Goal: Information Seeking & Learning: Learn about a topic

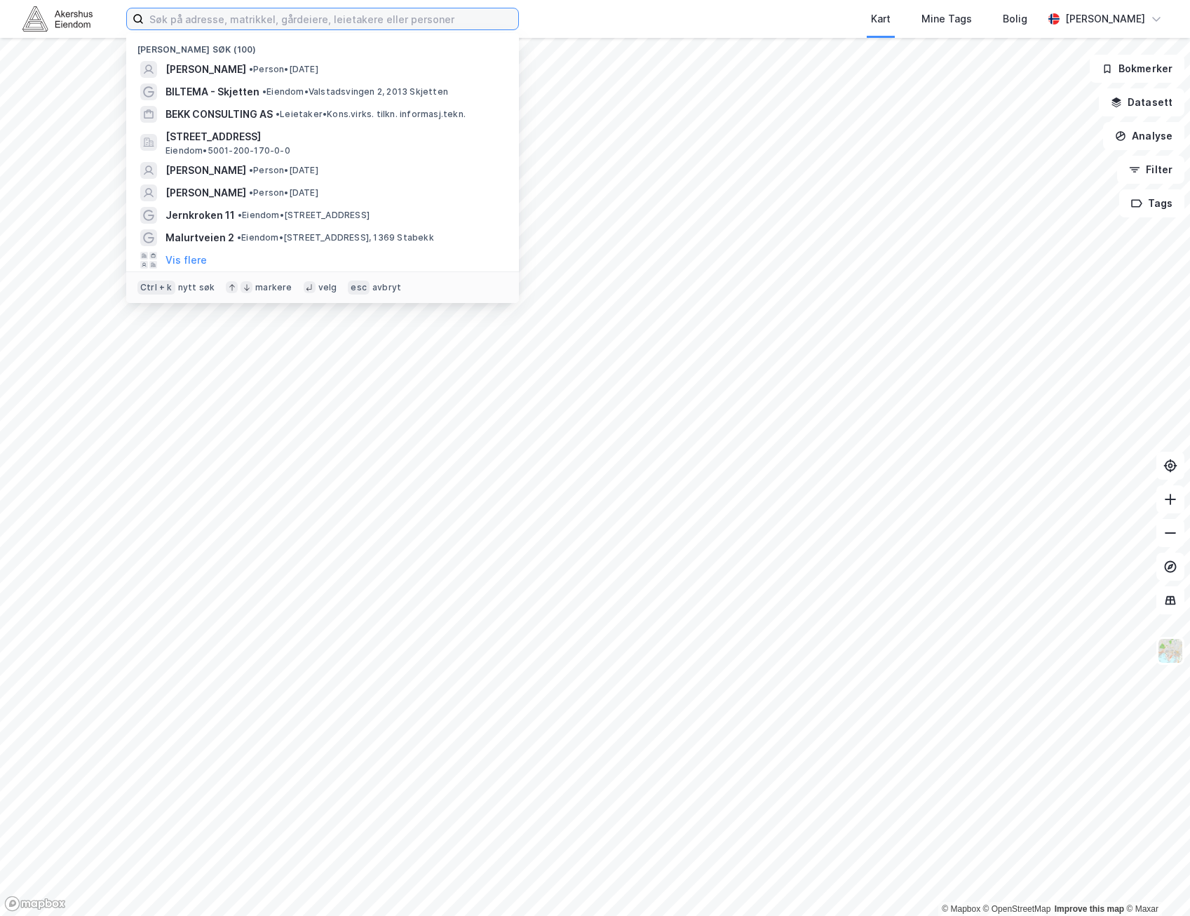
click at [253, 18] on input at bounding box center [331, 18] width 374 height 21
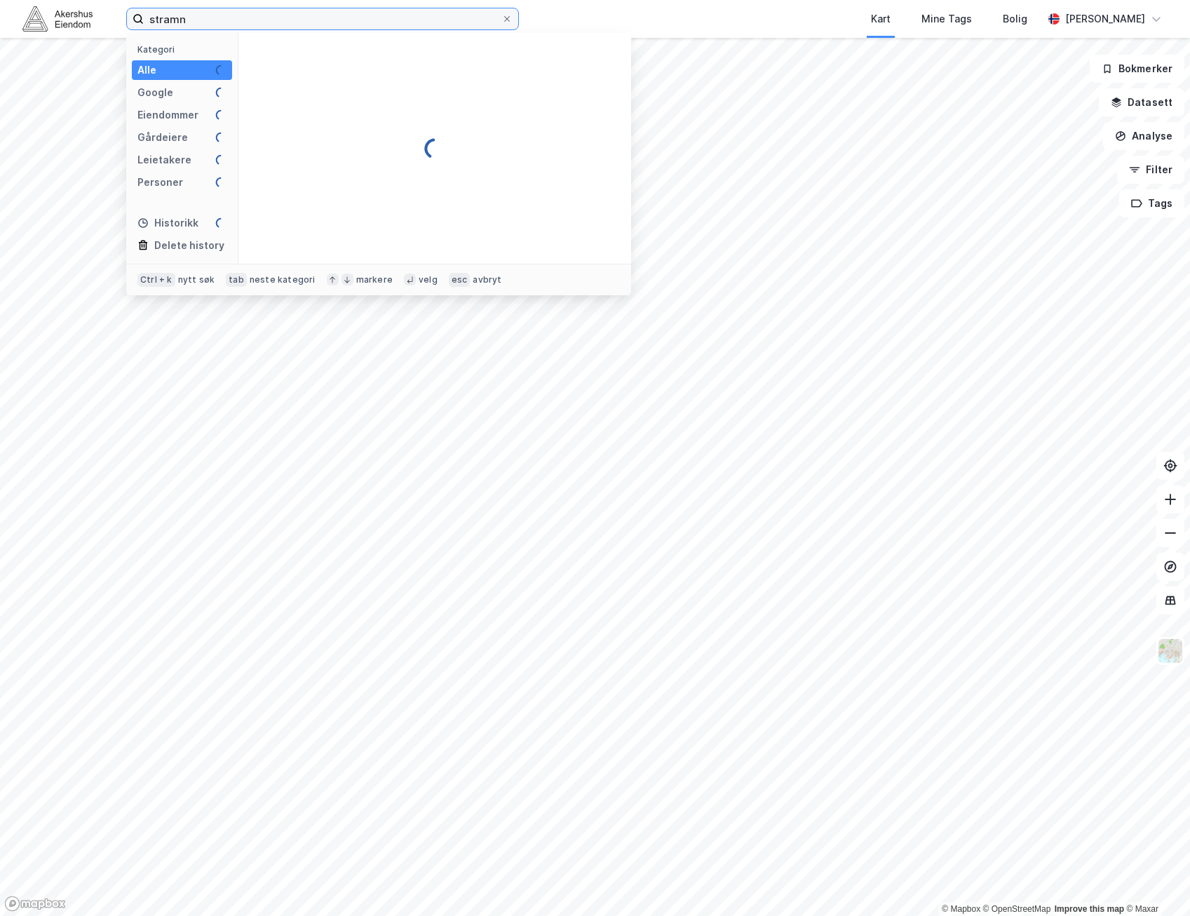
type input "stram"
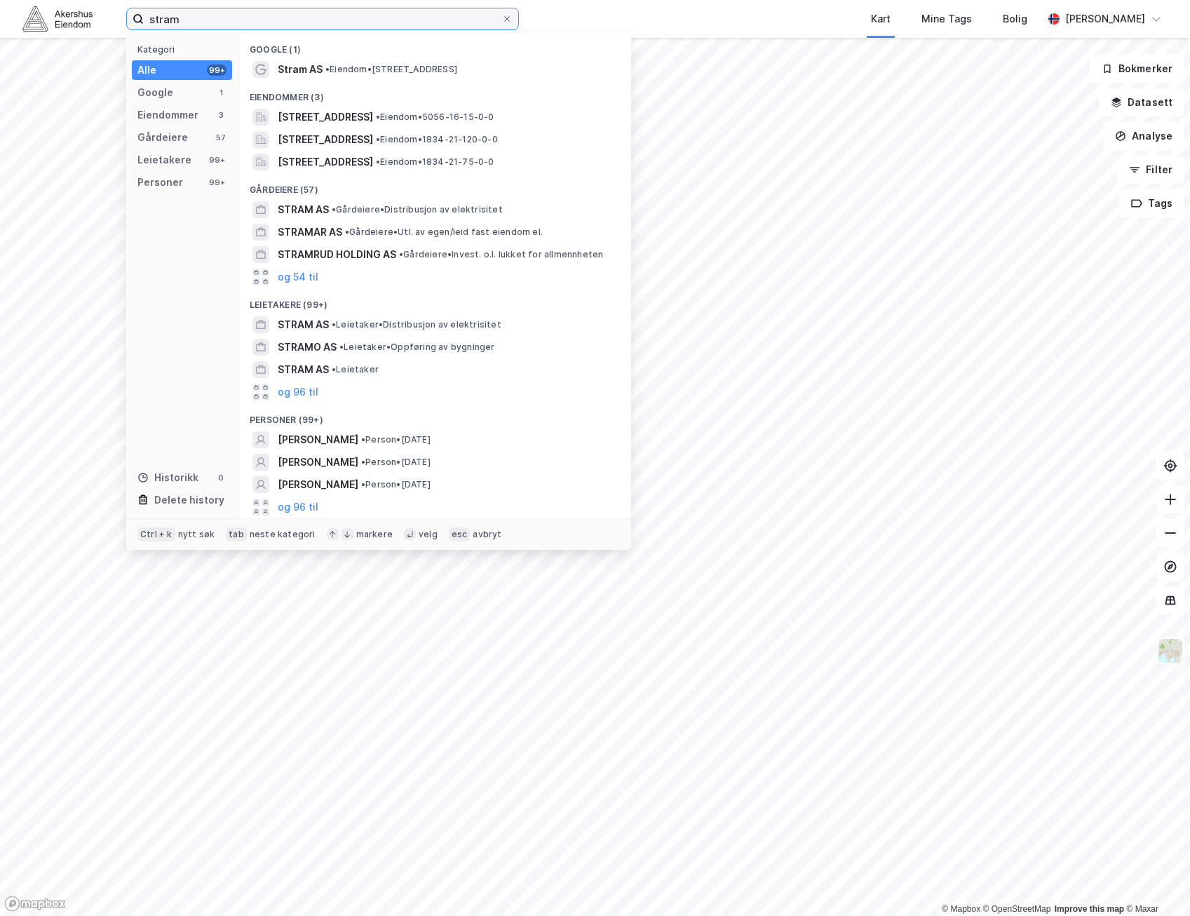
drag, startPoint x: 412, startPoint y: 13, endPoint x: -1, endPoint y: 1, distance: 413.2
click at [0, 1] on html "stram Kategori Alle 99+ Google 1 Eiendommer 3 Gårdeiere 57 Leietakere 99+ Perso…" at bounding box center [595, 458] width 1190 height 916
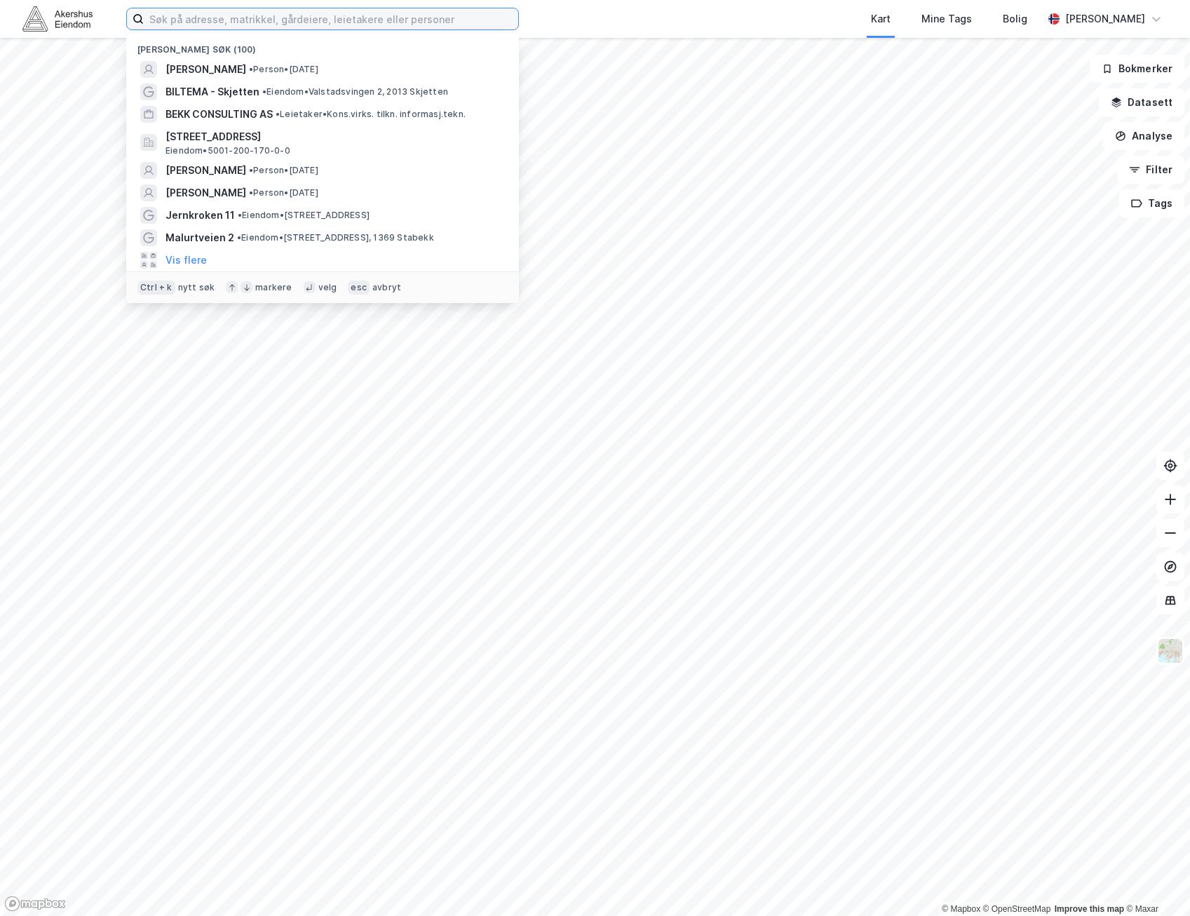
click at [383, 17] on input at bounding box center [331, 18] width 374 height 21
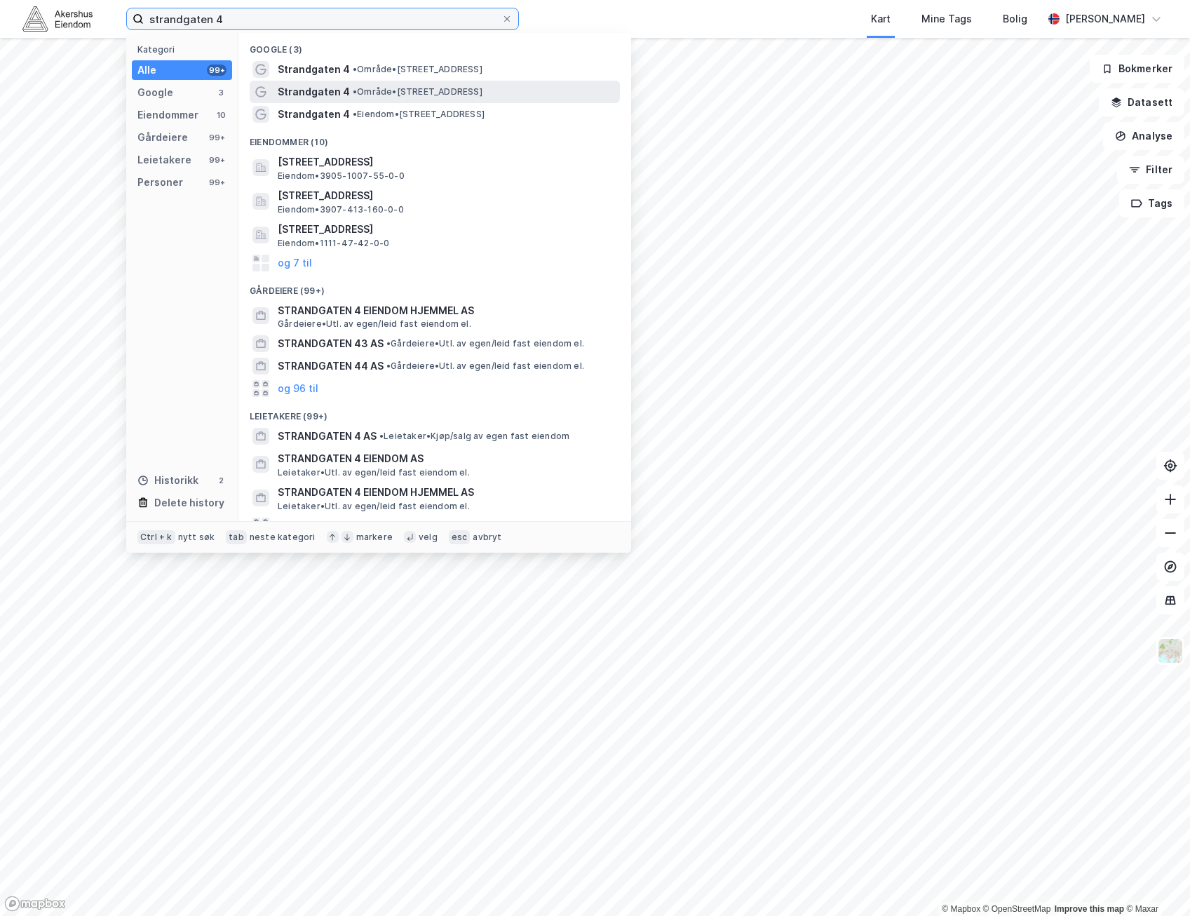
type input "strandgaten 4"
click at [482, 88] on span "• Område • Strandgaten 4, 5013 Bergen" at bounding box center [418, 91] width 130 height 11
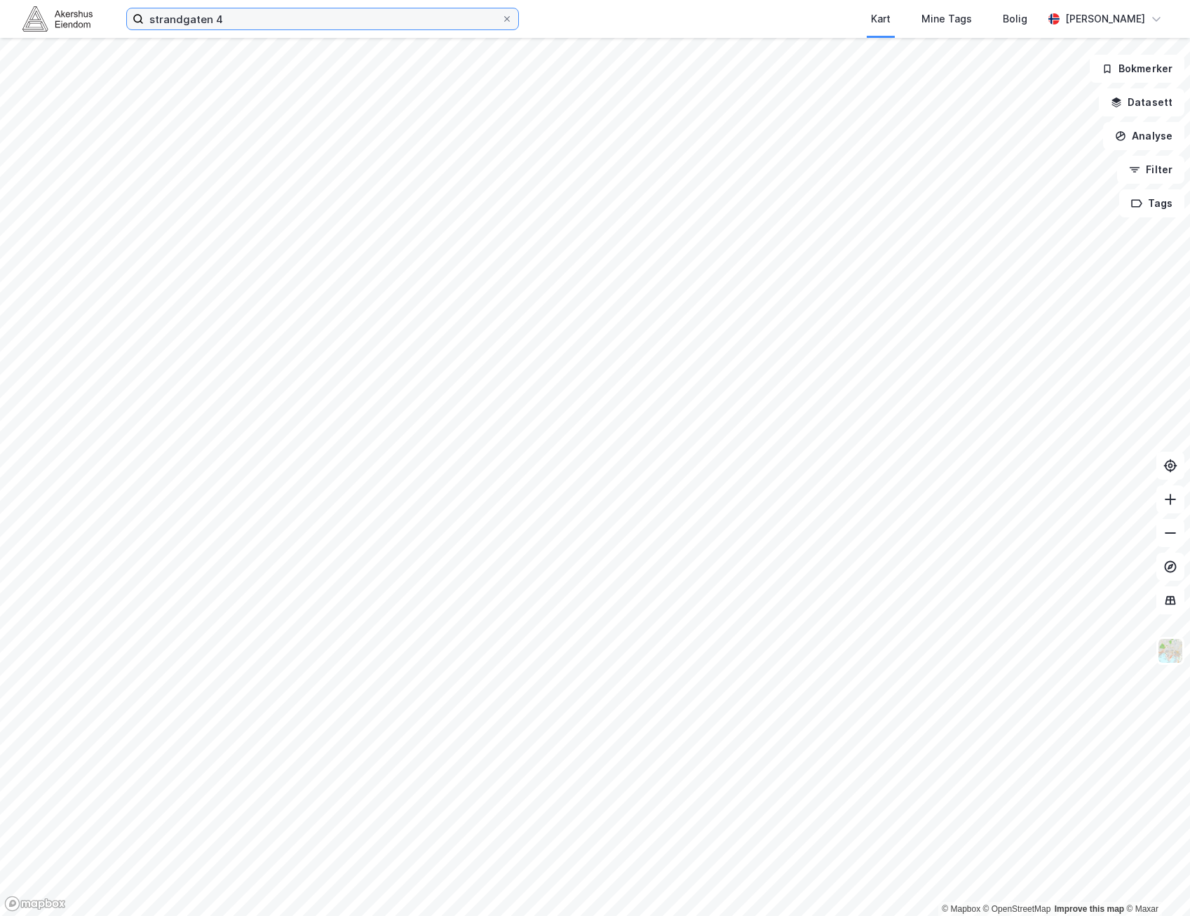
click at [276, 11] on input "strandgaten 4" at bounding box center [323, 18] width 358 height 21
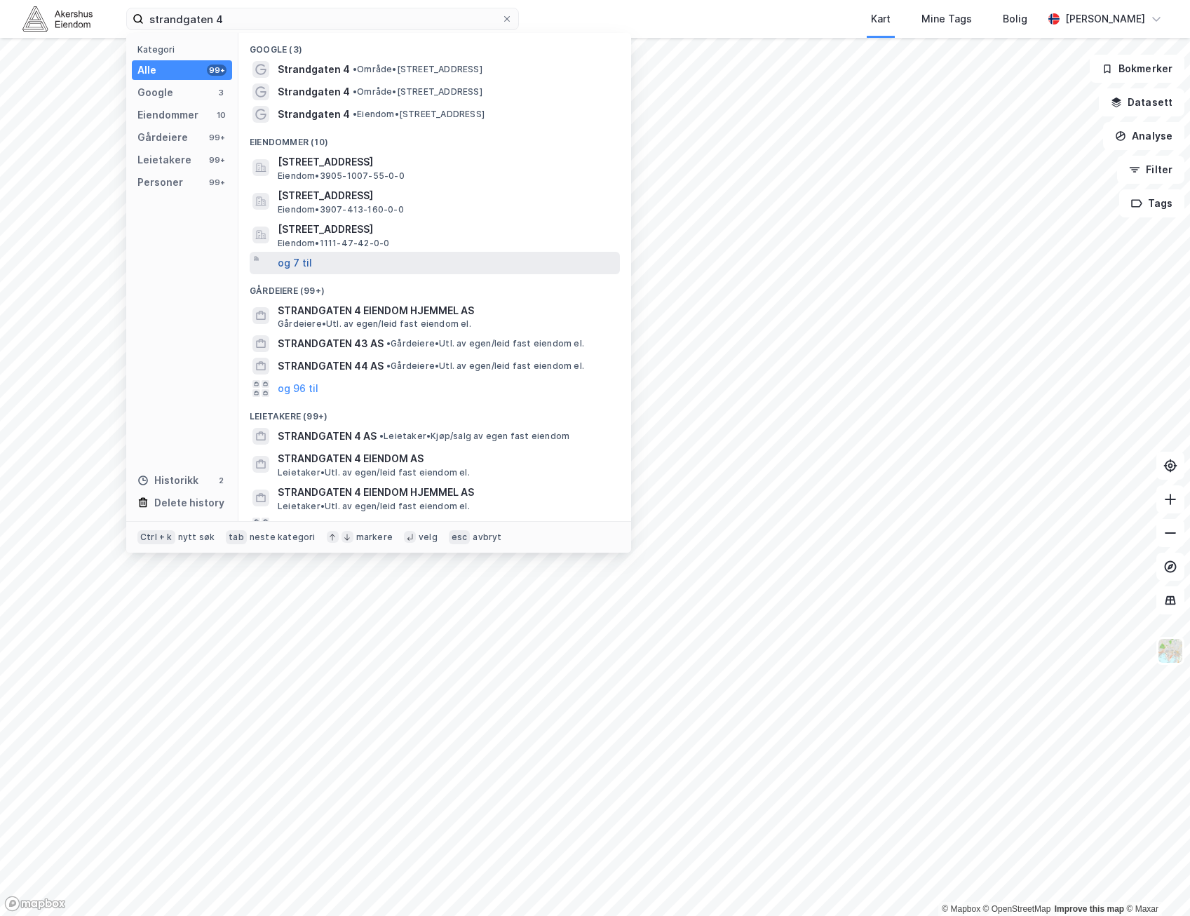
click at [305, 268] on button "og 7 til" at bounding box center [295, 263] width 34 height 17
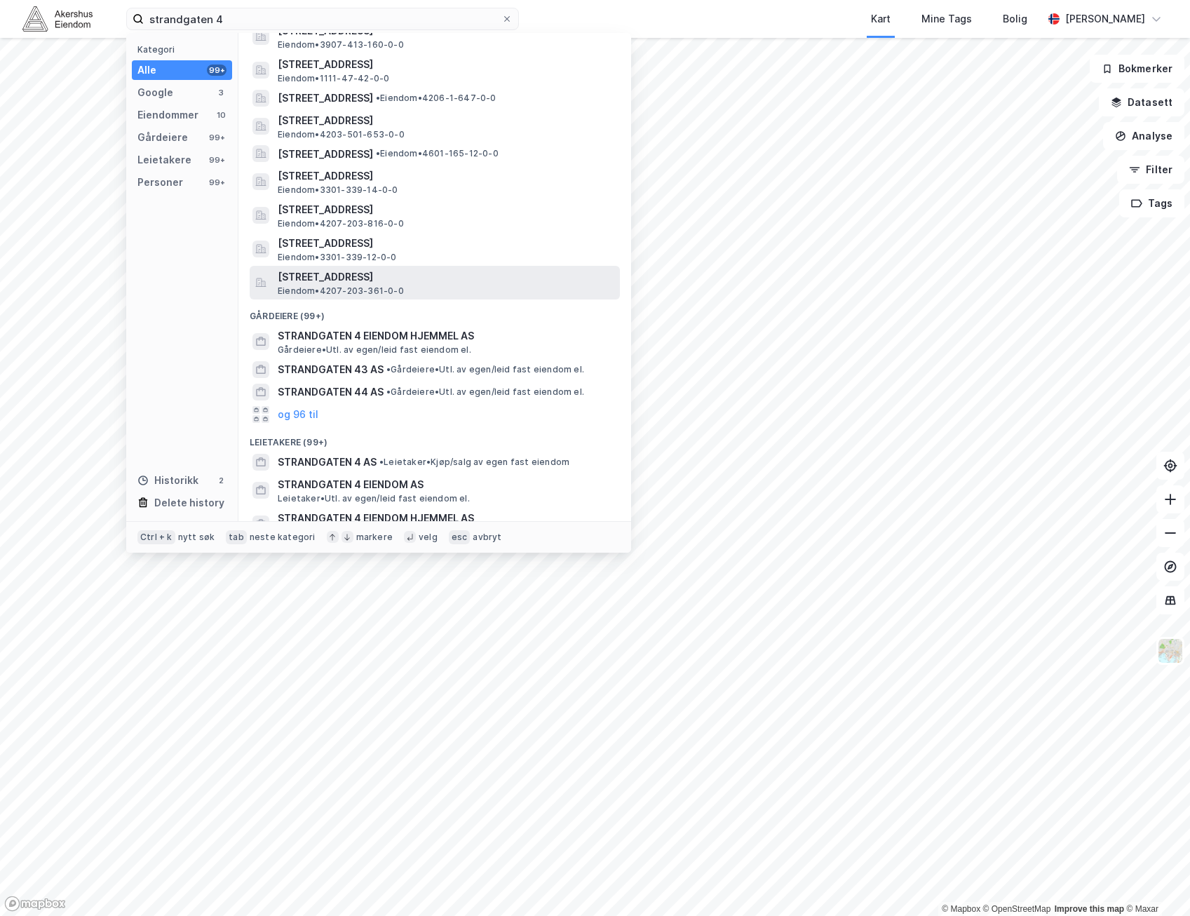
scroll to position [140, 0]
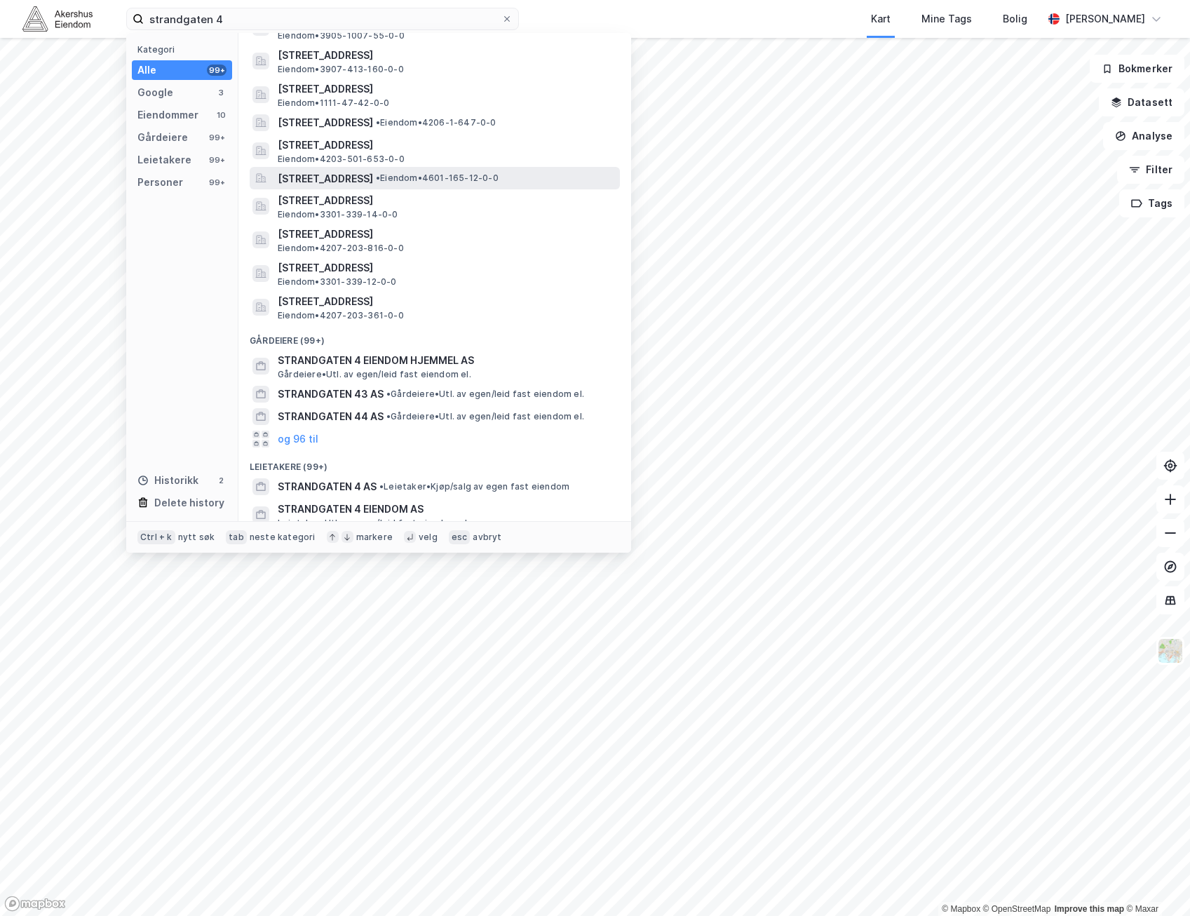
click at [499, 175] on span "• Eiendom • 4601-165-12-0-0" at bounding box center [437, 177] width 123 height 11
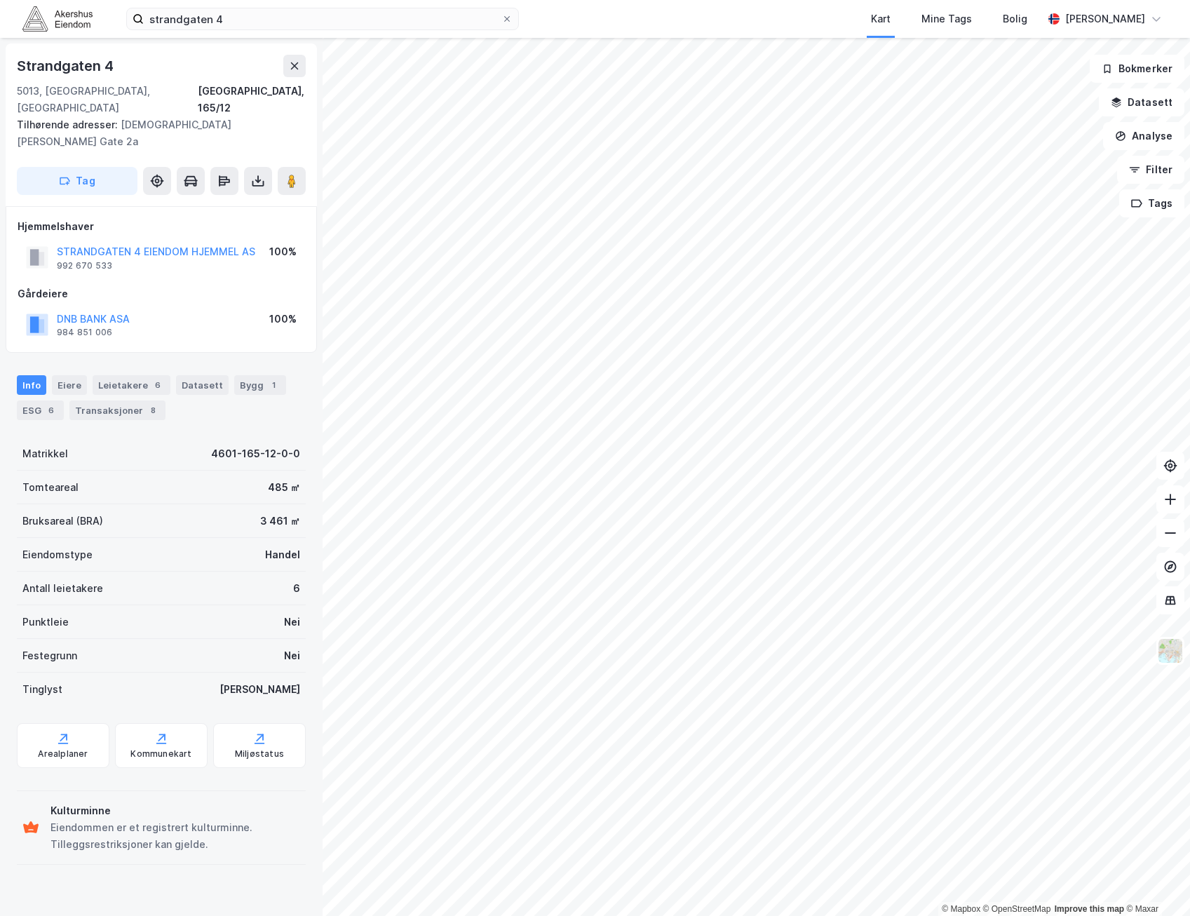
click at [229, 243] on div "STRANDGATEN 4 EIENDOM HJEMMEL AS" at bounding box center [156, 251] width 198 height 17
click at [0, 0] on button "STRANDGATEN 4 EIENDOM HJEMMEL AS" at bounding box center [0, 0] width 0 height 0
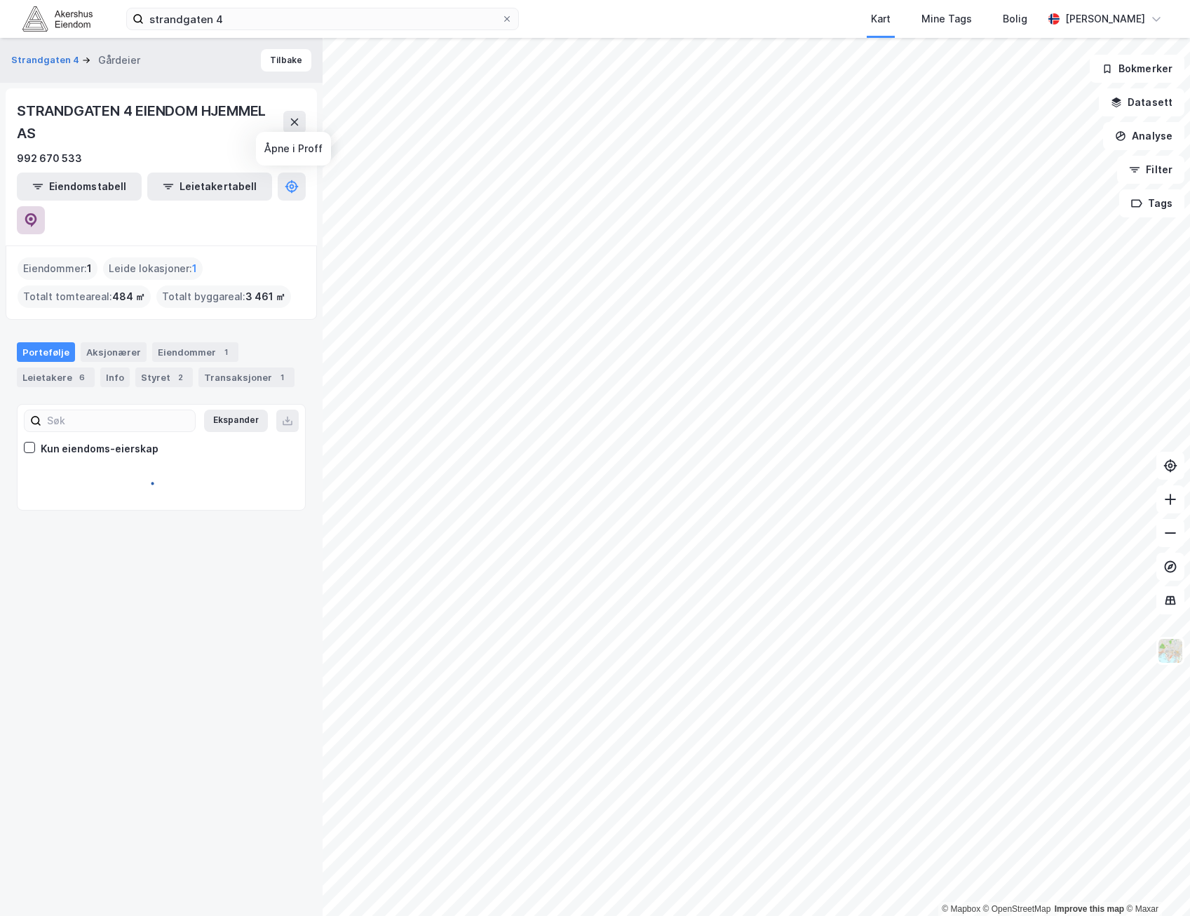
click at [38, 213] on icon at bounding box center [31, 220] width 14 height 14
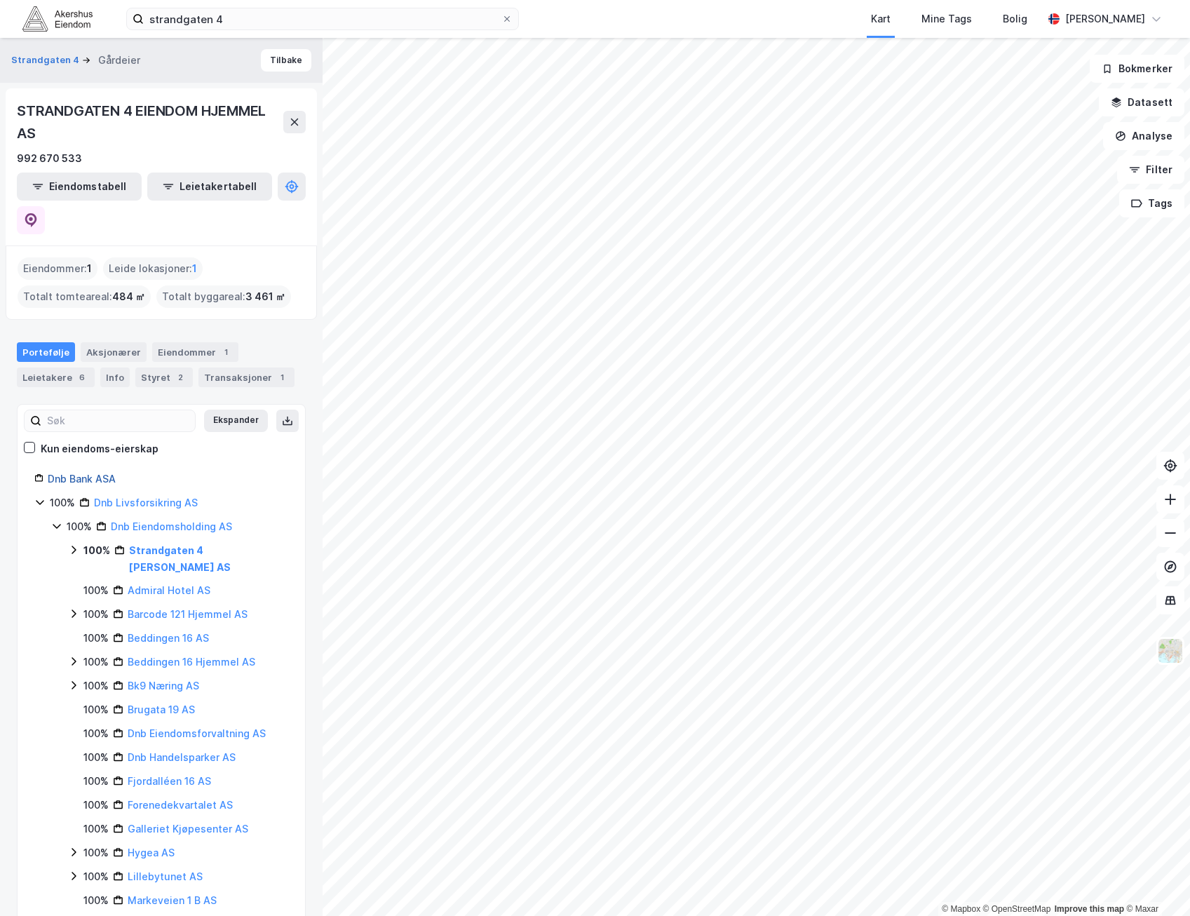
scroll to position [140, 0]
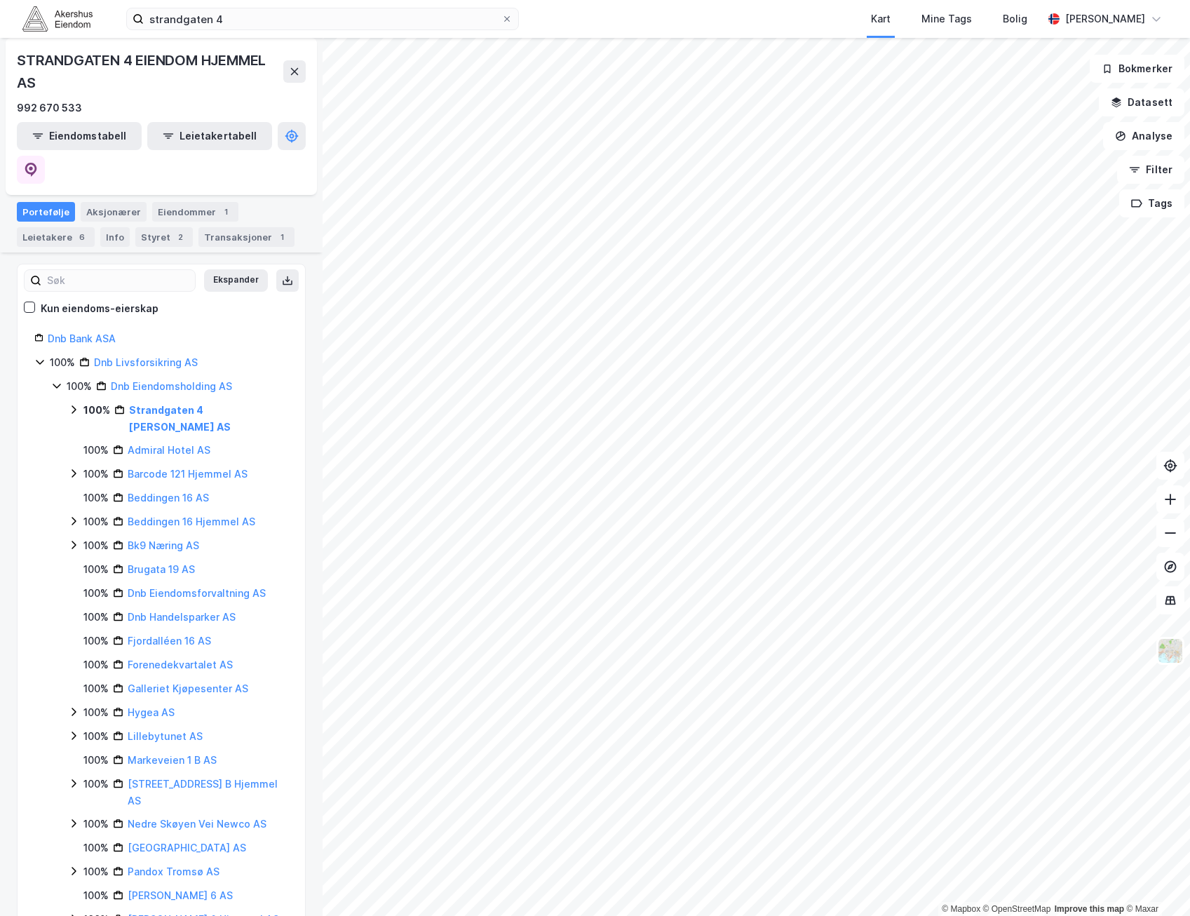
click at [71, 404] on icon at bounding box center [73, 409] width 11 height 11
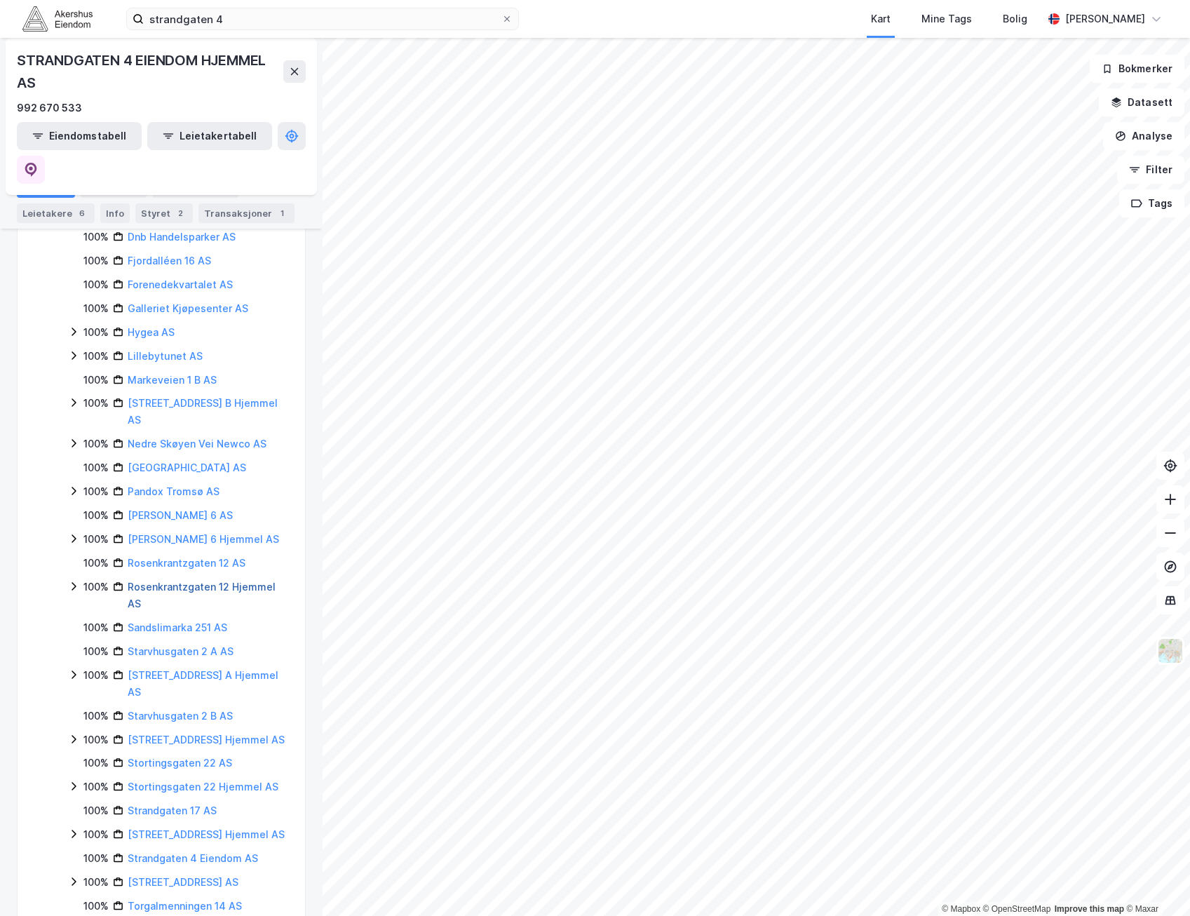
scroll to position [631, 0]
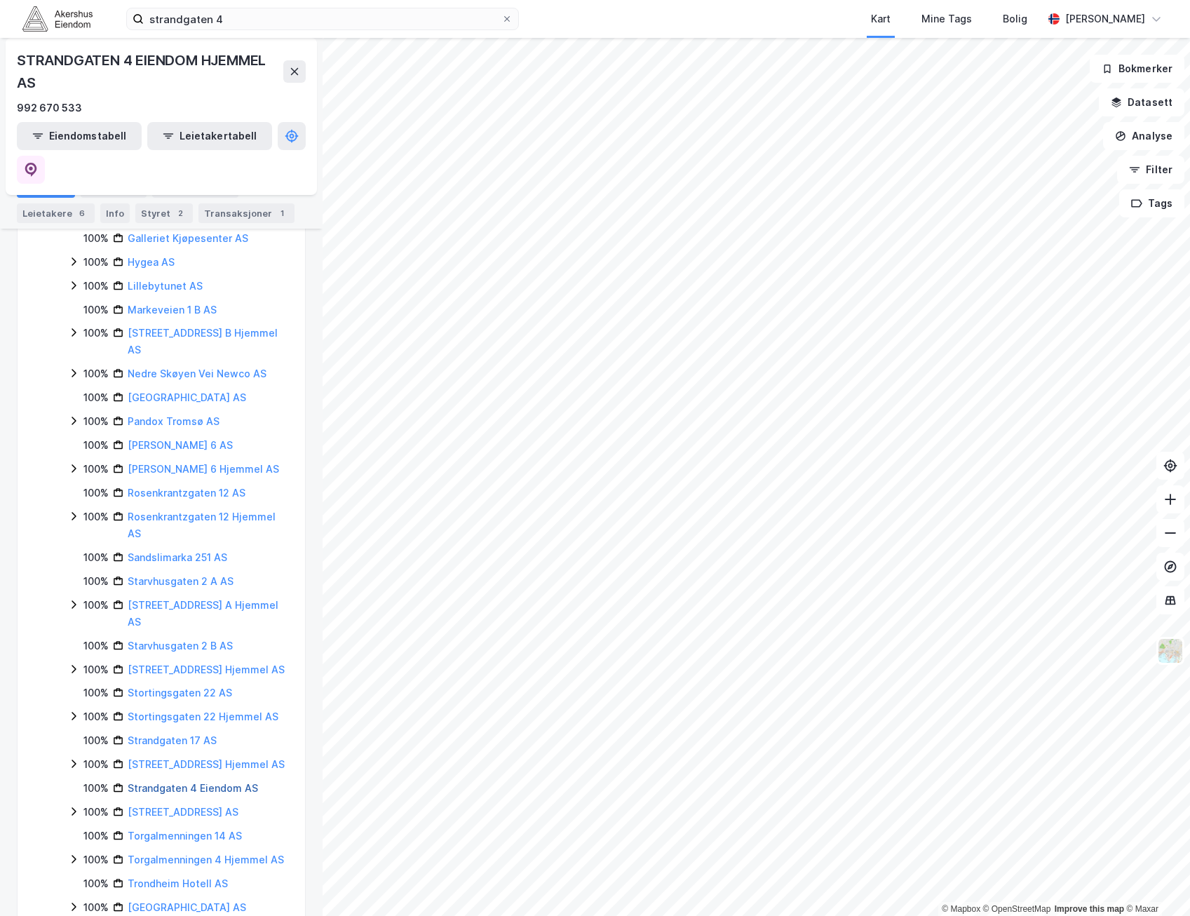
click at [199, 782] on link "Strandgaten 4 Eiendom AS" at bounding box center [193, 788] width 130 height 12
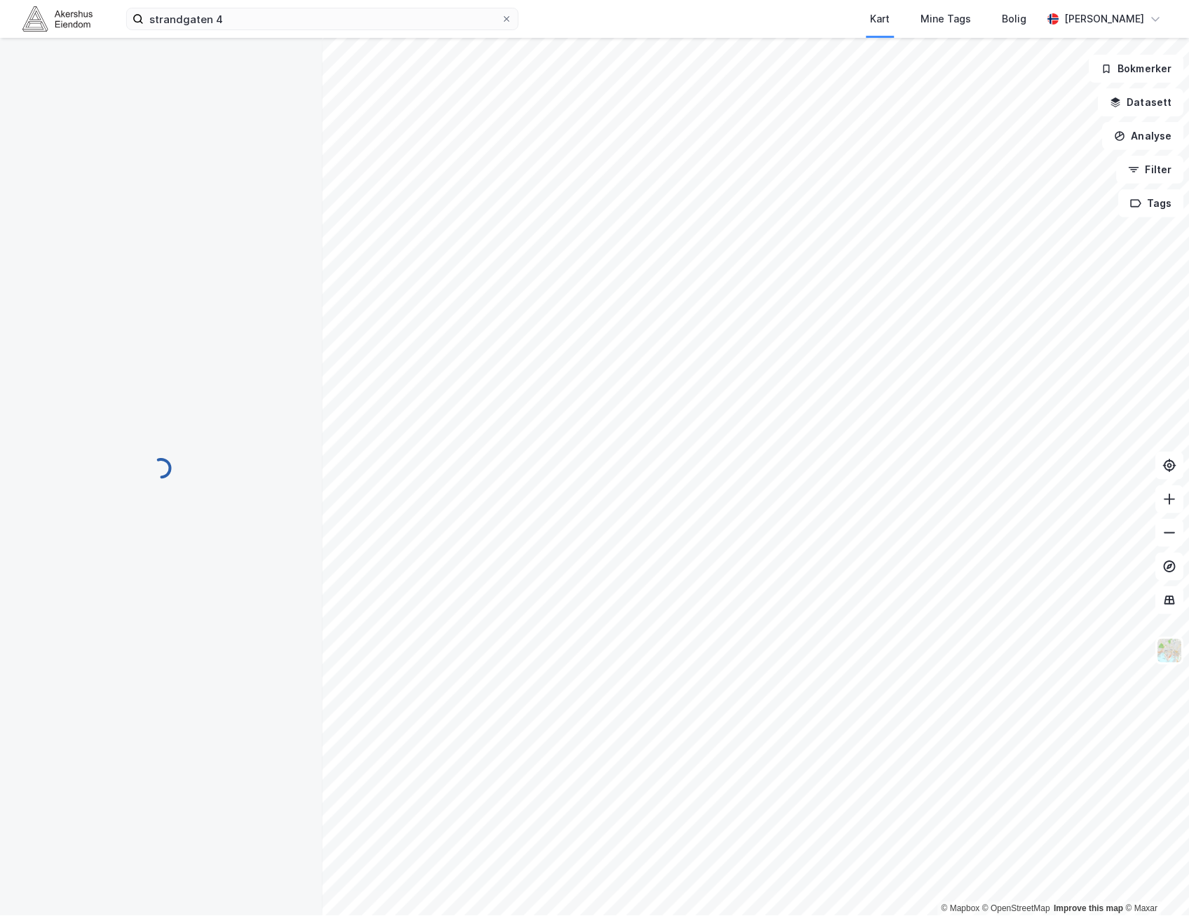
scroll to position [0, 0]
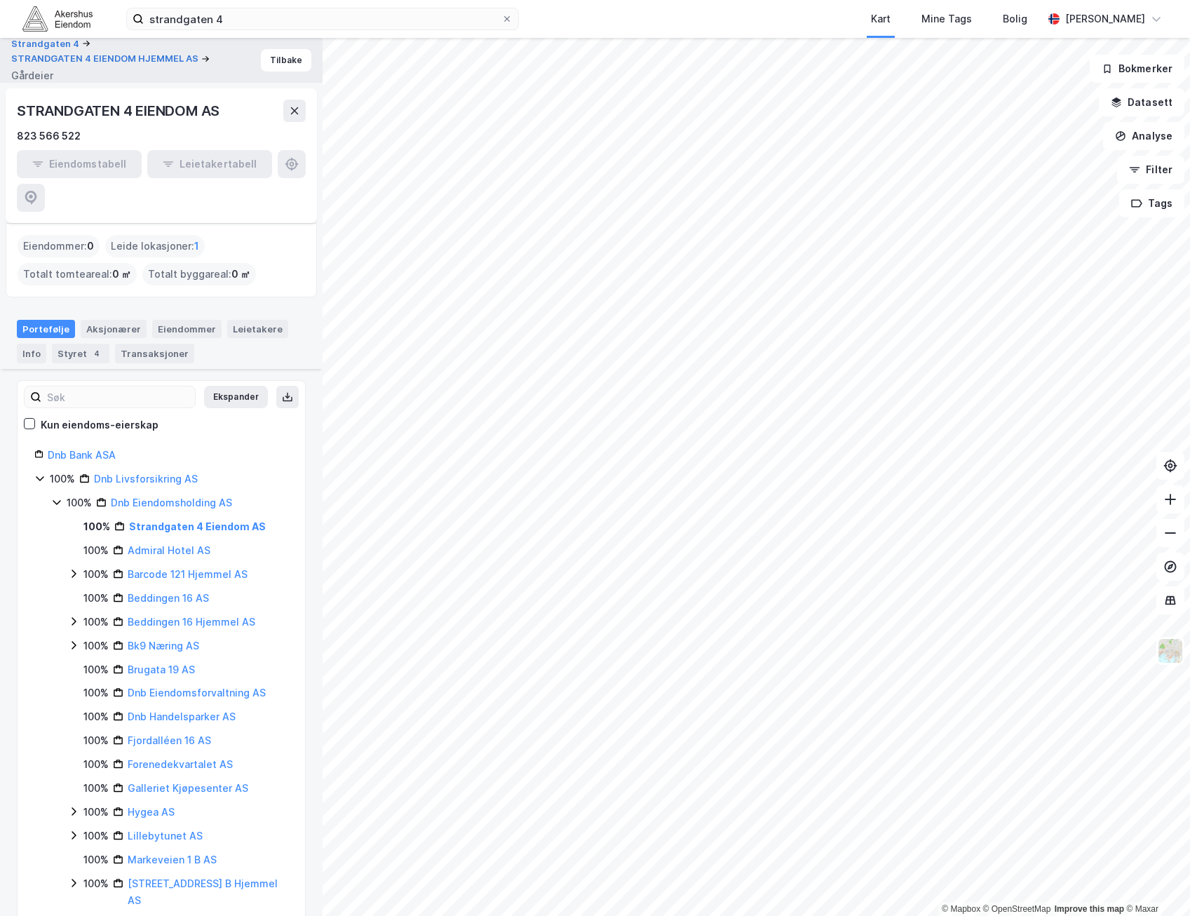
click at [295, 173] on div "Eiendomstabell Leietakertabell" at bounding box center [161, 181] width 289 height 62
click at [263, 241] on div "Eiendommer : 0 Leide lokasjoner : 1 Totalt tomteareal : 0 ㎡ Totalt byggareal : …" at bounding box center [161, 260] width 287 height 50
click at [287, 170] on div "Eiendomstabell Leietakertabell" at bounding box center [161, 181] width 289 height 62
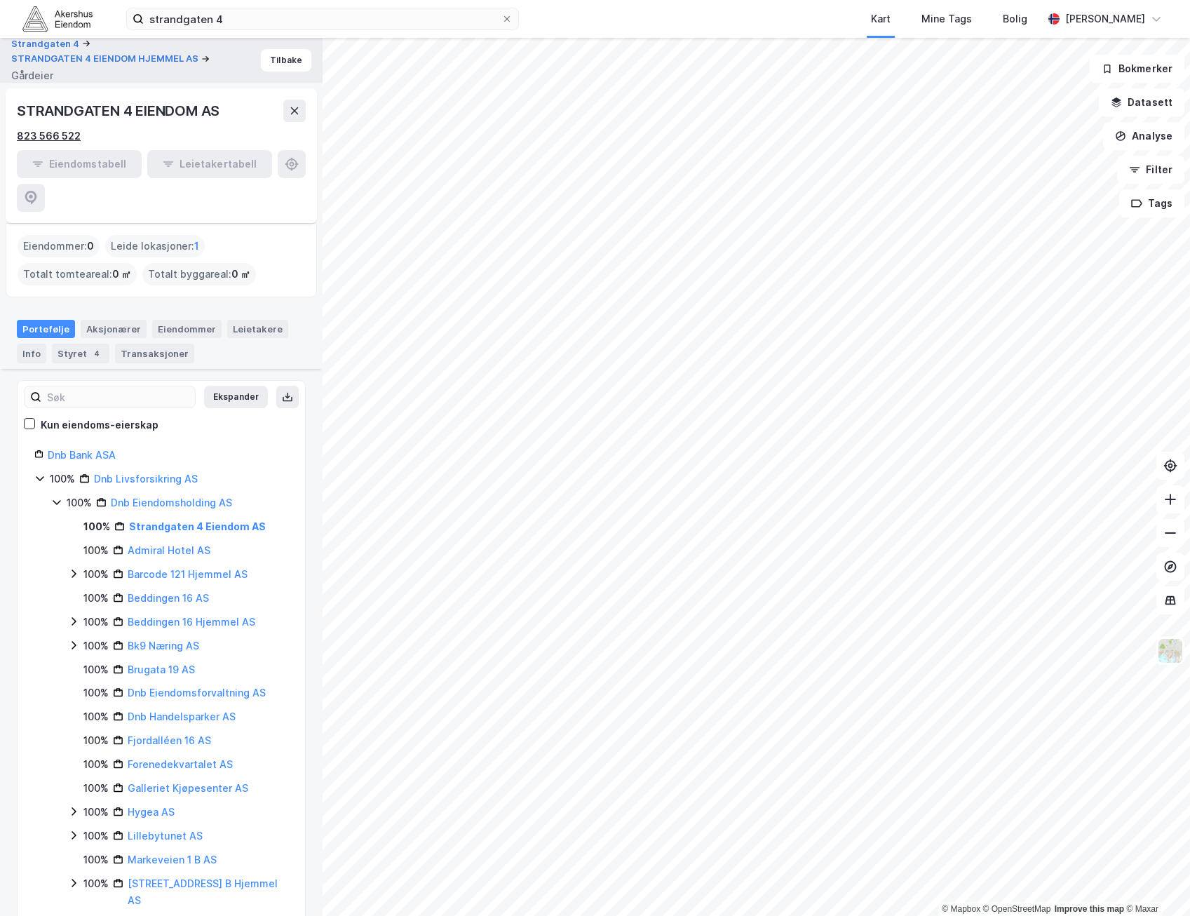
click at [55, 132] on div "823 566 522" at bounding box center [49, 136] width 64 height 17
click at [281, 60] on button "Tilbake" at bounding box center [286, 60] width 50 height 22
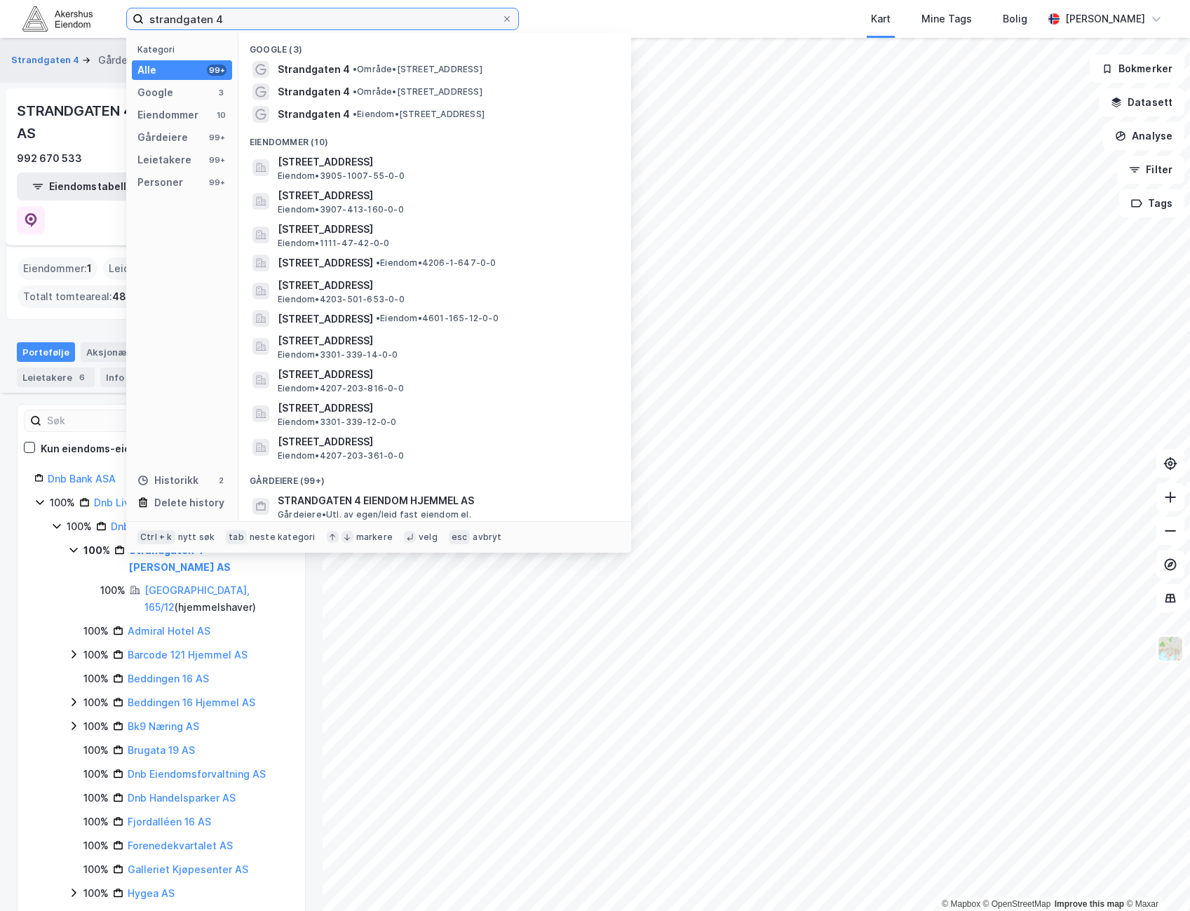
drag, startPoint x: 284, startPoint y: 8, endPoint x: -474, endPoint y: -34, distance: 759.2
click at [0, 0] on html "strandgaten 4 Kategori Alle 99+ Google 3 Eiendommer 10 Gårdeiere 99+ Leietakere…" at bounding box center [595, 455] width 1190 height 911
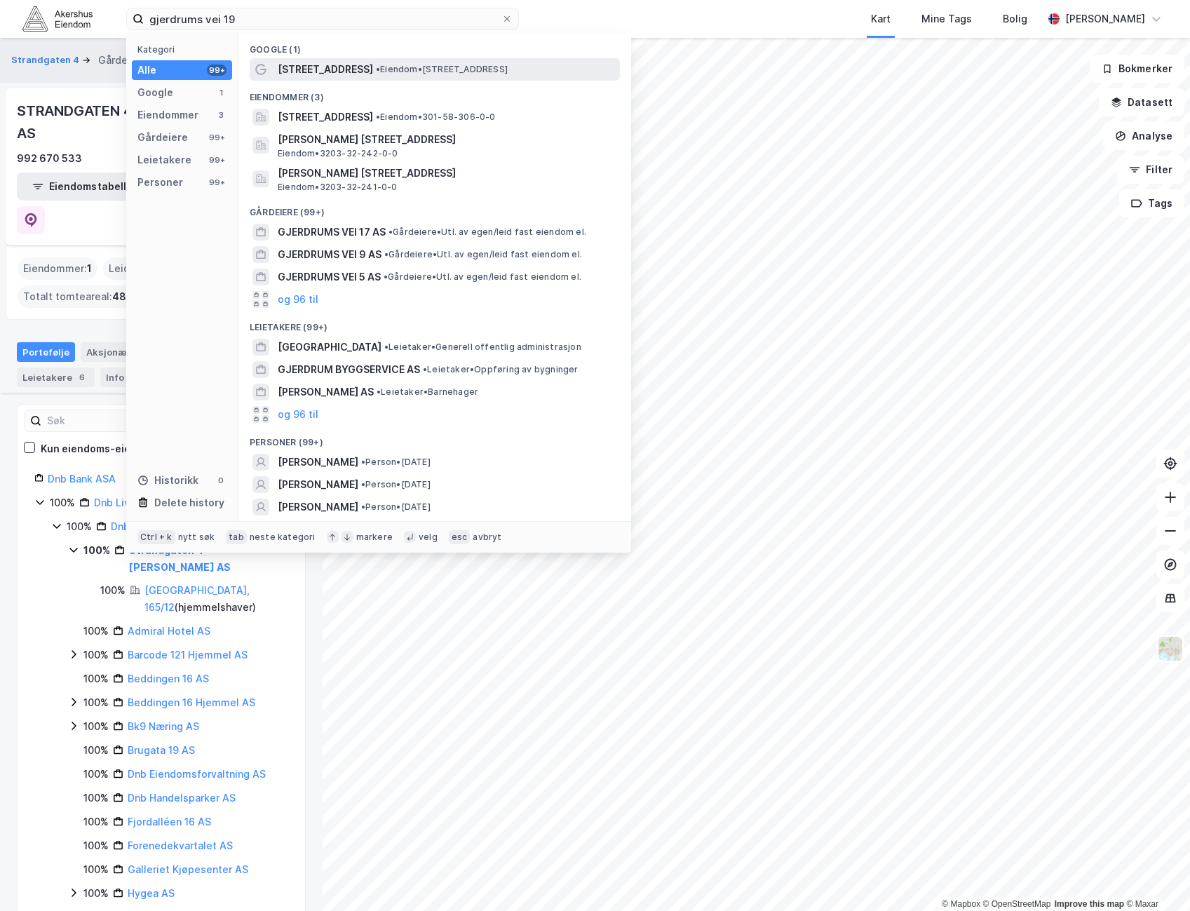
click at [381, 73] on span "• Eiendom • Gjerdrums vei 19, 0484 Oslo" at bounding box center [442, 69] width 132 height 11
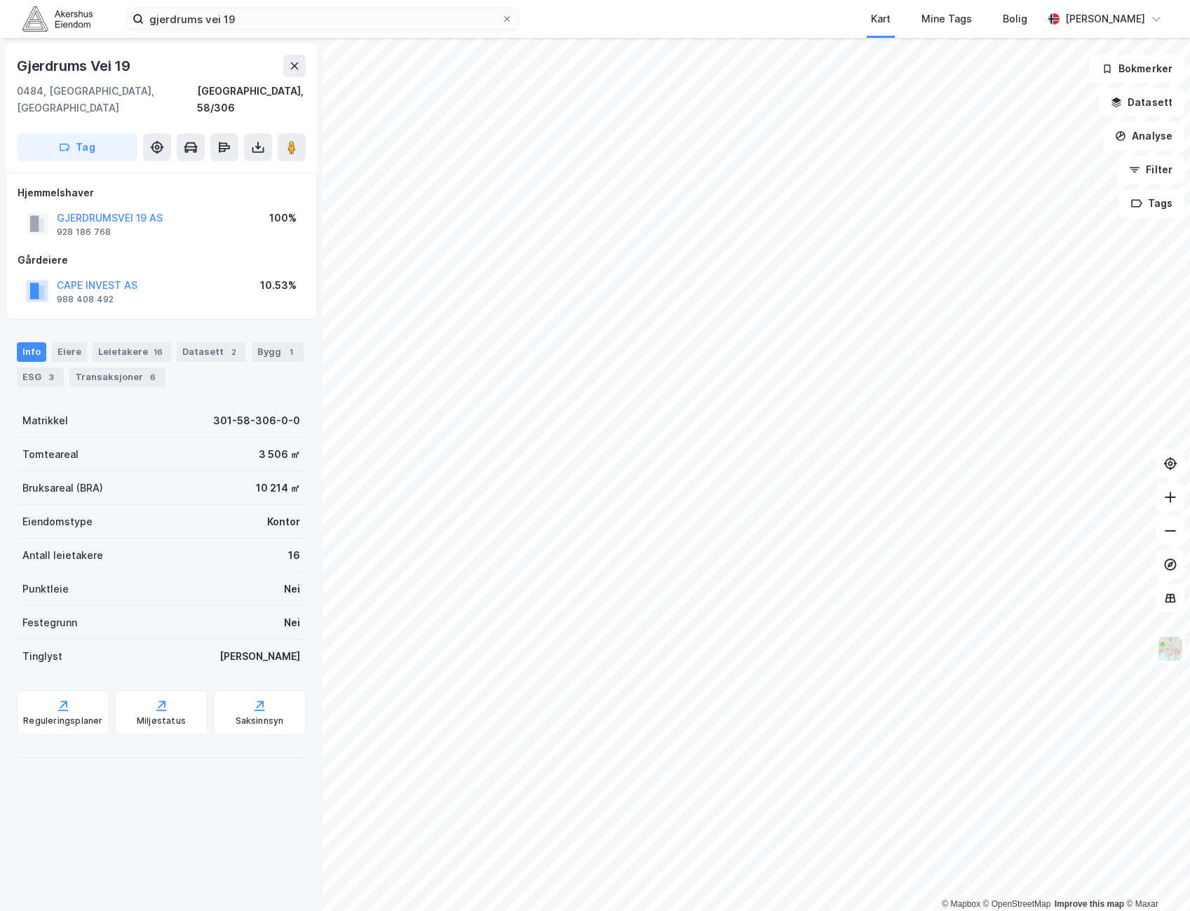
click at [277, 224] on div "Hjemmelshaver GJERDRUMSVEI 19 AS 928 186 768 100% Gårdeiere CAPE INVEST AS 988 …" at bounding box center [161, 245] width 287 height 123
click at [279, 224] on div "Hjemmelshaver GJERDRUMSVEI 19 AS 928 186 768 100% Gårdeiere CAPE INVEST AS 988 …" at bounding box center [161, 245] width 287 height 123
click at [292, 210] on div "100%" at bounding box center [282, 218] width 27 height 17
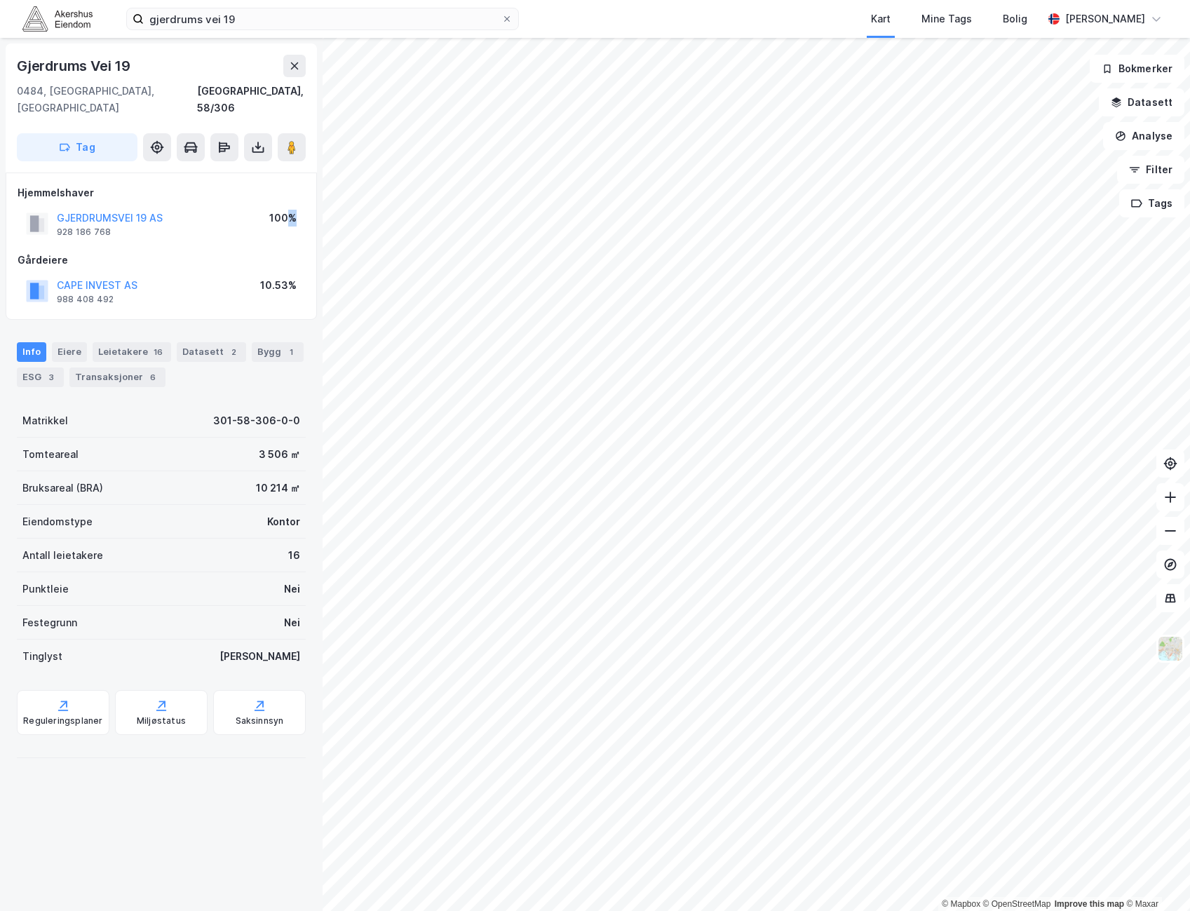
click at [292, 210] on div "100%" at bounding box center [282, 218] width 27 height 17
click at [263, 252] on div "Gårdeiere" at bounding box center [161, 260] width 287 height 17
drag, startPoint x: 194, startPoint y: 227, endPoint x: 160, endPoint y: 161, distance: 74.6
click at [102, 172] on div "Hjemmelshaver GJERDRUMSVEI 19 AS 928 186 768 100% Gårdeiere CAPE INVEST AS 988 …" at bounding box center [161, 245] width 311 height 147
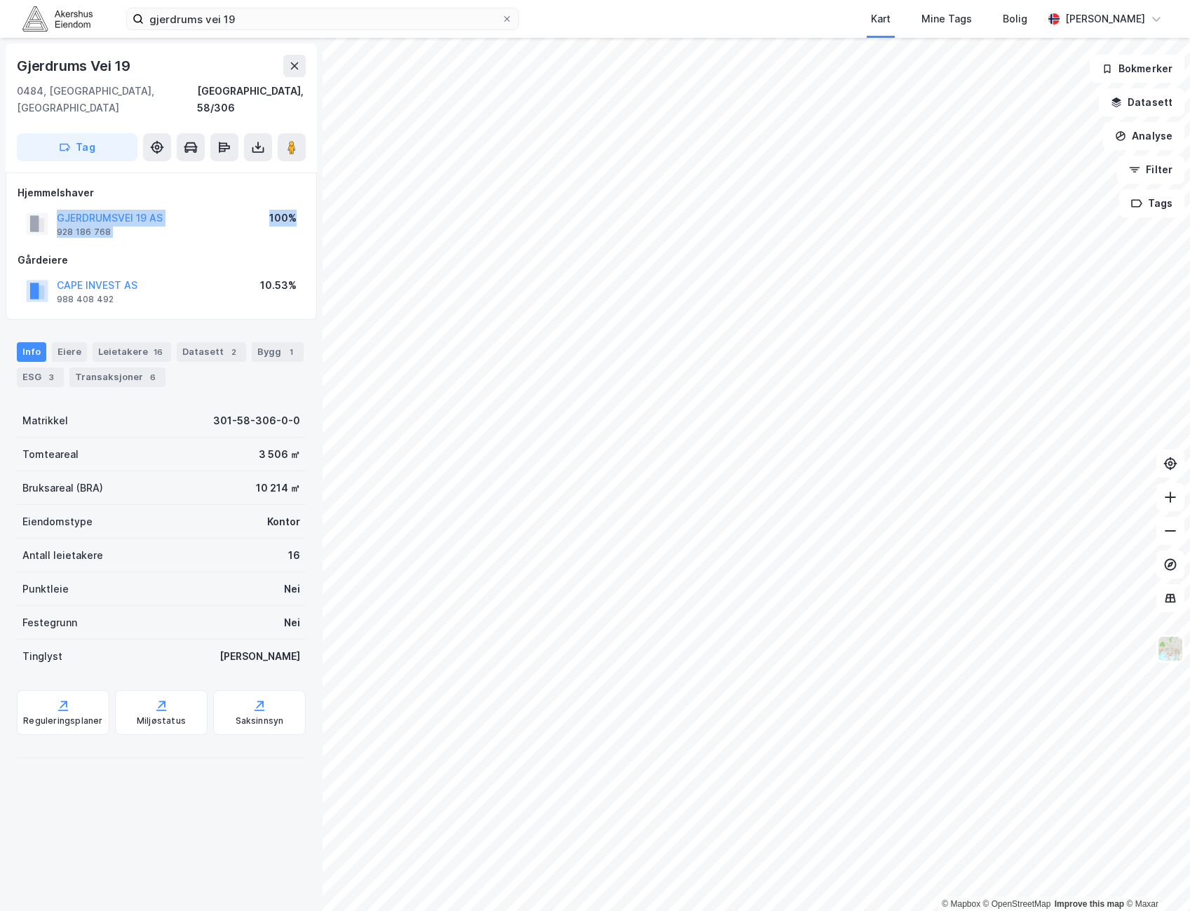
click at [235, 207] on div "GJERDRUMSVEI 19 AS 928 186 768 100%" at bounding box center [161, 224] width 287 height 34
click at [230, 214] on div "GJERDRUMSVEI 19 AS 928 186 768 100%" at bounding box center [161, 224] width 287 height 34
click at [0, 0] on button "CAPE INVEST AS" at bounding box center [0, 0] width 0 height 0
click at [222, 21] on input "gjerdrums vei 19" at bounding box center [323, 18] width 358 height 21
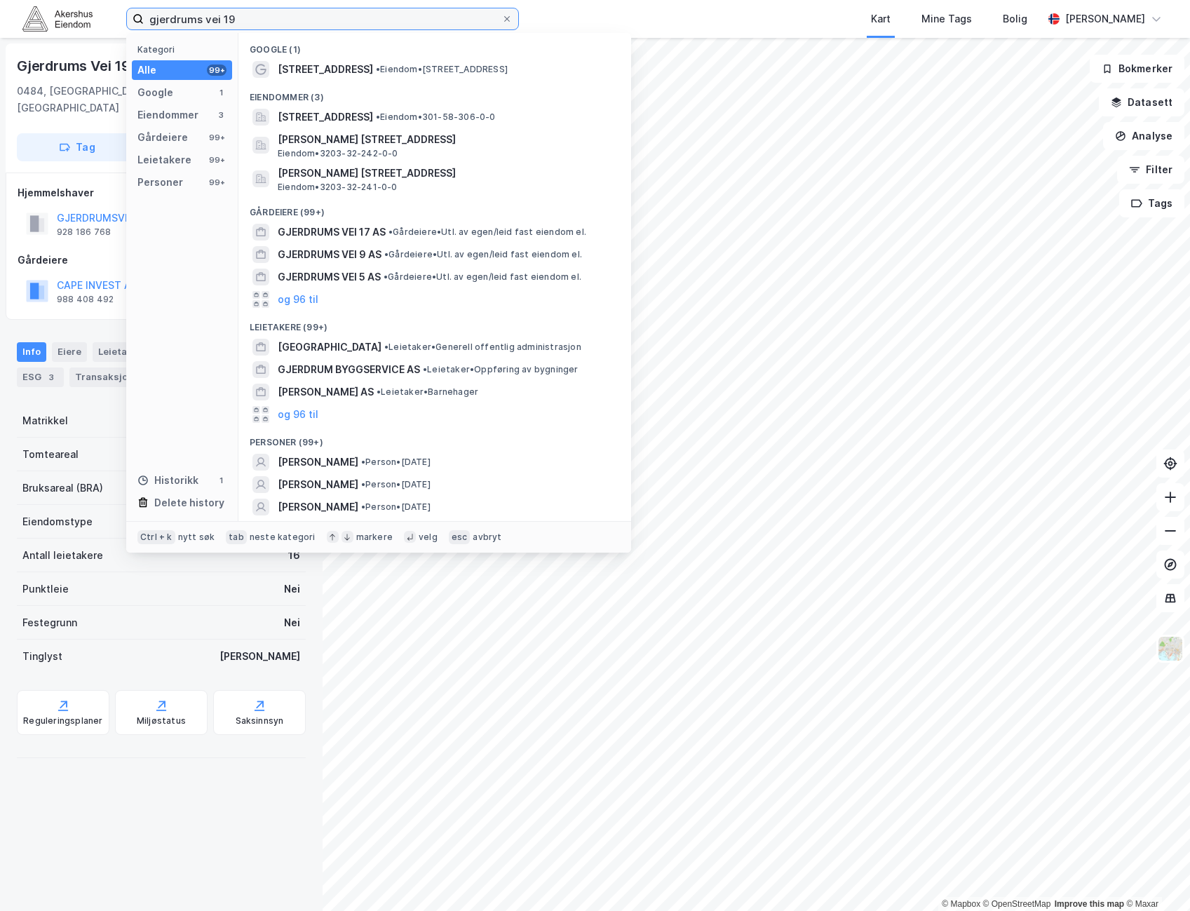
click at [222, 21] on input "gjerdrums vei 19" at bounding box center [323, 18] width 358 height 21
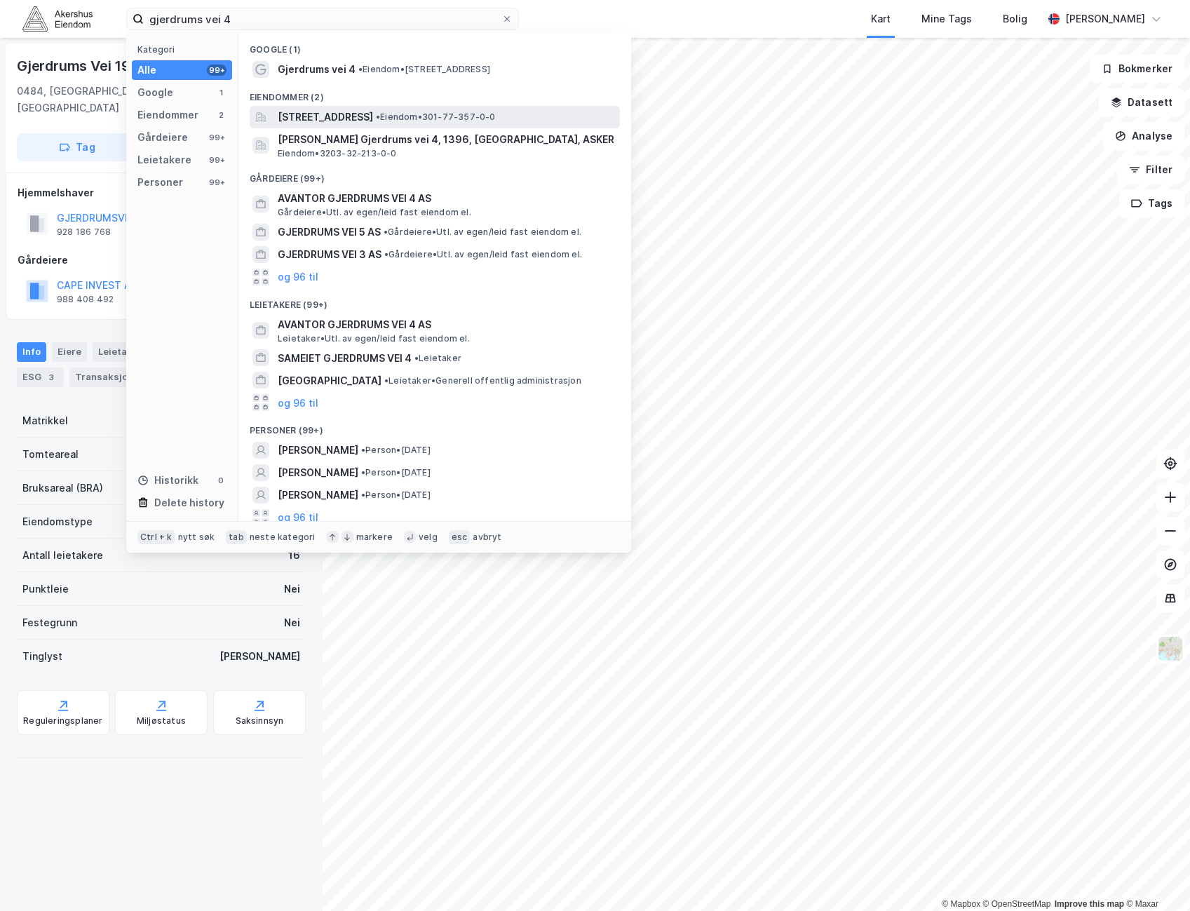
click at [373, 114] on span "Gjerdrums vei 4, 0484, OSLO, OSLO" at bounding box center [325, 117] width 95 height 17
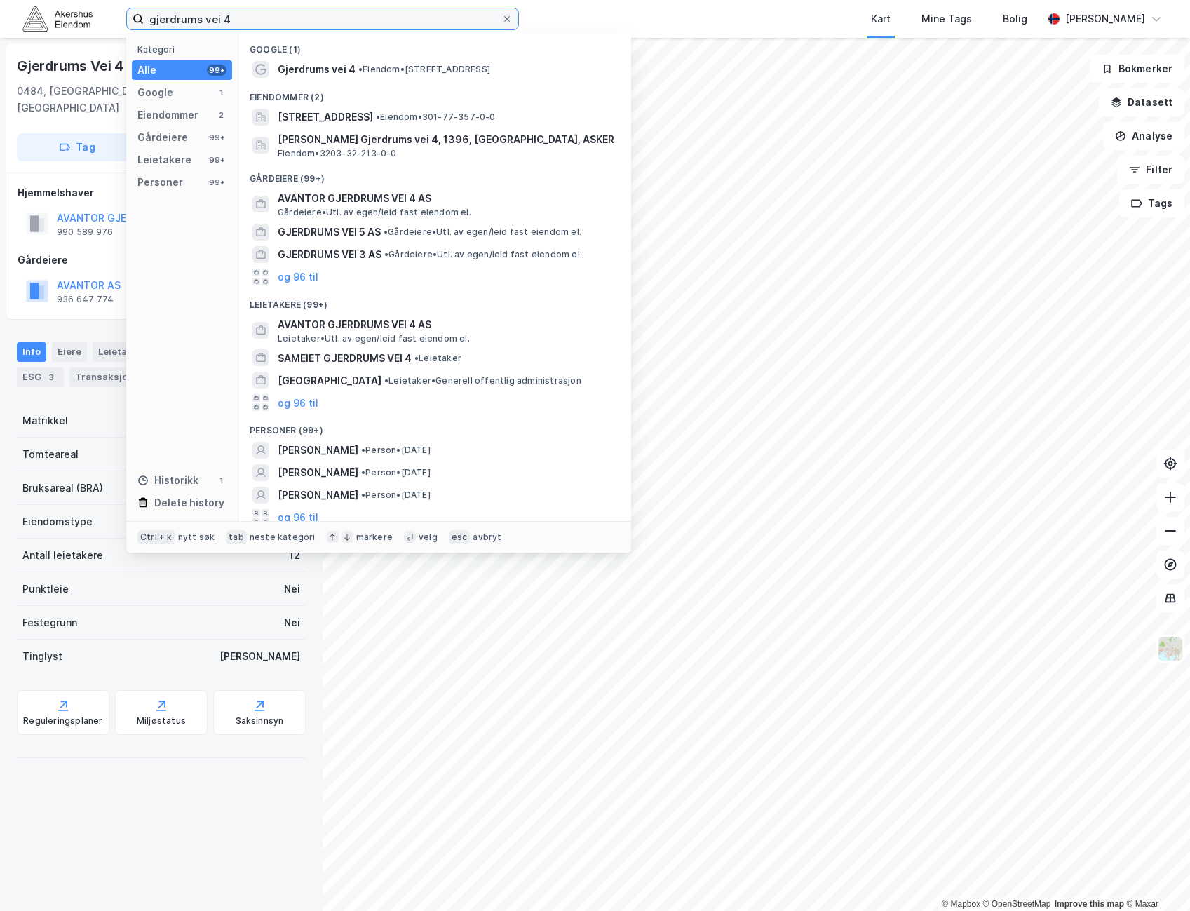
drag, startPoint x: 299, startPoint y: 15, endPoint x: -189, endPoint y: 40, distance: 488.0
click at [0, 40] on html "gjerdrums vei 4 Kategori Alle 99+ Google 1 Eiendommer 2 Gårdeiere 99+ Leietaker…" at bounding box center [595, 455] width 1190 height 911
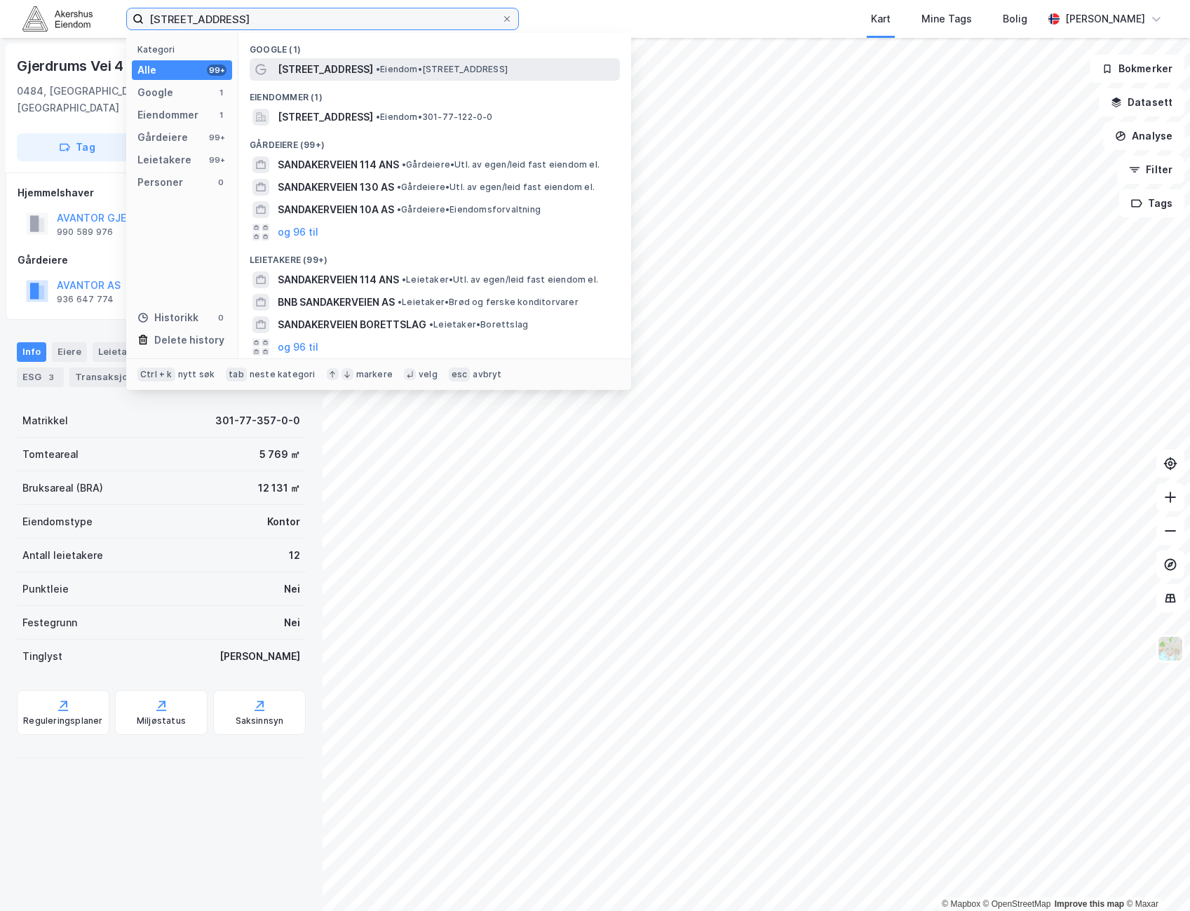
type input "sandakerveien 114"
click at [455, 62] on div "Sandakerveien 114 • Eiendom • Sandakerveien 114, 0484 Oslo" at bounding box center [447, 69] width 339 height 17
